Goal: Contribute content: Contribute content

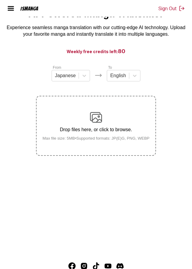
scroll to position [32, 0]
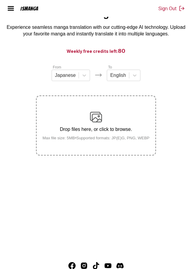
click at [97, 123] on img at bounding box center [96, 117] width 12 height 12
click at [0, 0] on input "Drop files here, or click to browse. Max file size: 5MB • Supported formats: JP…" at bounding box center [0, 0] width 0 height 0
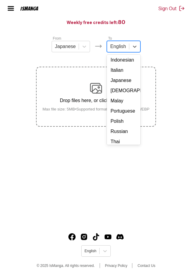
scroll to position [90, 0]
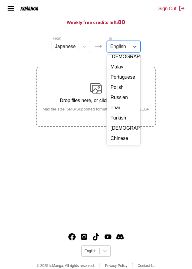
click at [113, 144] on div "Chinese" at bounding box center [123, 138] width 33 height 10
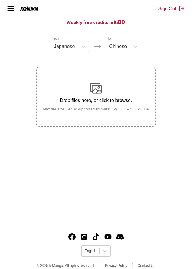
click at [90, 94] on img at bounding box center [96, 88] width 12 height 12
click at [0, 0] on input "Drop files here, or click to browse. Max file size: 5MB • Supported formats: JP…" at bounding box center [0, 0] width 0 height 0
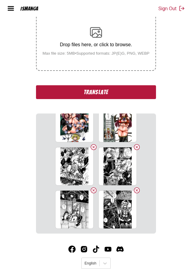
scroll to position [119, 0]
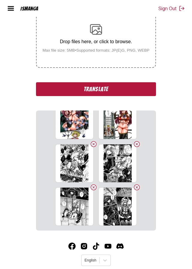
click at [63, 96] on button "Translate" at bounding box center [96, 89] width 120 height 14
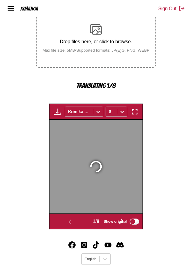
scroll to position [123, 0]
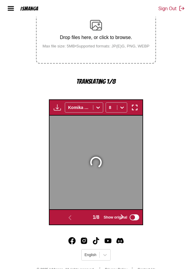
click at [123, 116] on div at bounding box center [96, 163] width 93 height 94
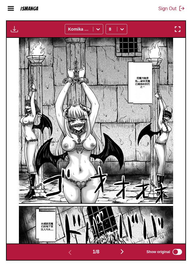
scroll to position [207, 0]
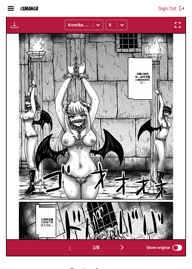
click at [126, 251] on img "button" at bounding box center [122, 247] width 7 height 7
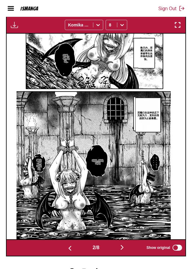
click at [68, 252] on img "button" at bounding box center [69, 248] width 7 height 7
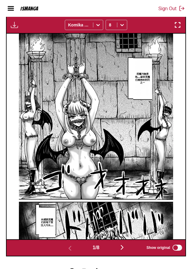
click at [119, 252] on button "button" at bounding box center [122, 248] width 36 height 9
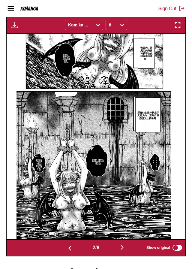
click at [121, 251] on img "button" at bounding box center [122, 247] width 7 height 7
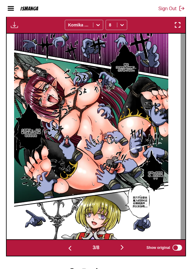
click at [120, 252] on button "button" at bounding box center [122, 248] width 36 height 9
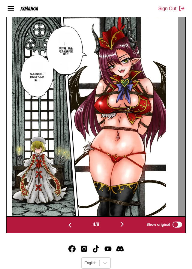
scroll to position [236, 0]
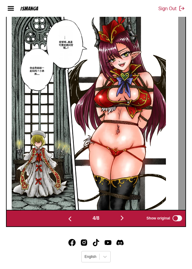
click at [66, 223] on img "button" at bounding box center [69, 218] width 7 height 7
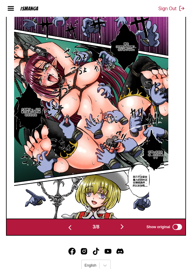
scroll to position [227, 0]
click at [126, 230] on img "button" at bounding box center [122, 226] width 7 height 7
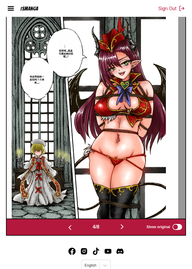
click at [123, 230] on img "button" at bounding box center [122, 226] width 7 height 7
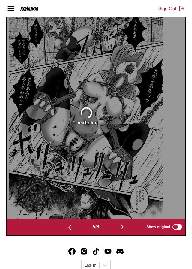
click at [125, 230] on img "button" at bounding box center [122, 226] width 7 height 7
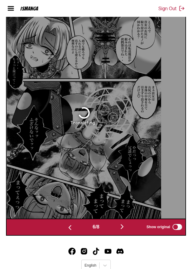
click at [126, 230] on img "button" at bounding box center [122, 226] width 7 height 7
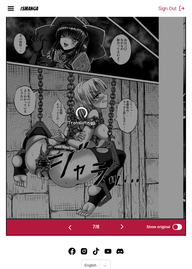
click at [123, 230] on img "button" at bounding box center [122, 226] width 7 height 7
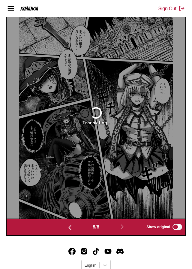
click at [71, 231] on img "button" at bounding box center [69, 227] width 7 height 7
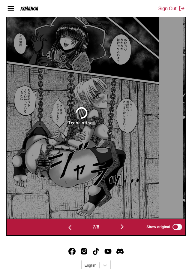
click at [69, 231] on img "button" at bounding box center [69, 227] width 7 height 7
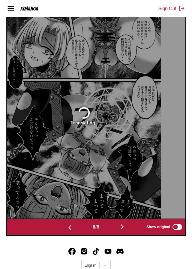
click at [70, 231] on img "button" at bounding box center [69, 227] width 7 height 7
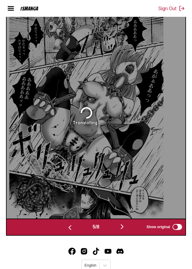
click at [70, 231] on img "button" at bounding box center [69, 227] width 7 height 7
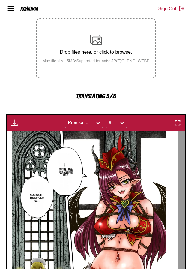
scroll to position [107, 0]
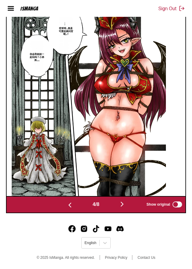
click at [126, 206] on img "button" at bounding box center [122, 204] width 7 height 7
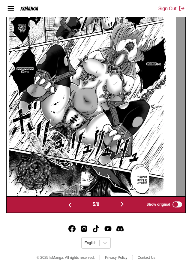
click at [125, 196] on img at bounding box center [86, 93] width 154 height 206
click at [124, 208] on img "button" at bounding box center [122, 204] width 7 height 7
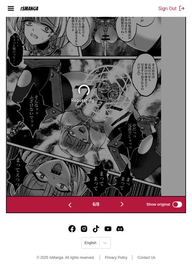
click at [121, 208] on img "button" at bounding box center [122, 204] width 7 height 7
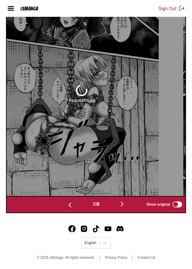
click at [70, 209] on img "button" at bounding box center [69, 205] width 7 height 7
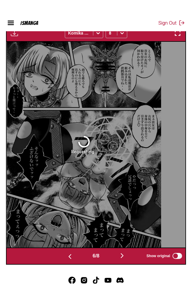
scroll to position [212, 0]
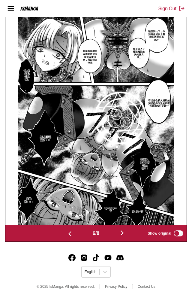
click at [123, 236] on img "button" at bounding box center [122, 232] width 7 height 7
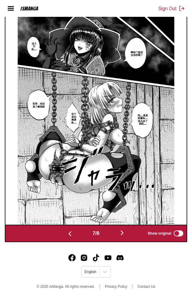
click at [123, 236] on img "button" at bounding box center [122, 232] width 7 height 7
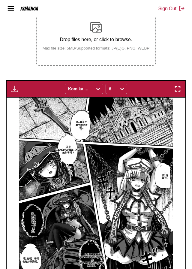
scroll to position [120, 0]
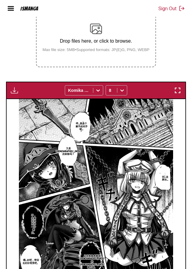
click at [112, 39] on div "Drop files here, or click to browse. Max file size: 5MB • Supported formats: JP…" at bounding box center [96, 37] width 117 height 29
click at [0, 0] on input "Drop files here, or click to browse. Max file size: 5MB • Supported formats: JP…" at bounding box center [0, 0] width 0 height 0
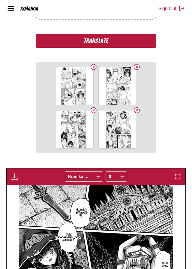
scroll to position [168, 0]
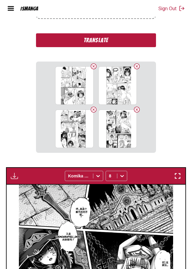
click at [128, 47] on button "Translate" at bounding box center [96, 40] width 120 height 14
